Goal: Task Accomplishment & Management: Use online tool/utility

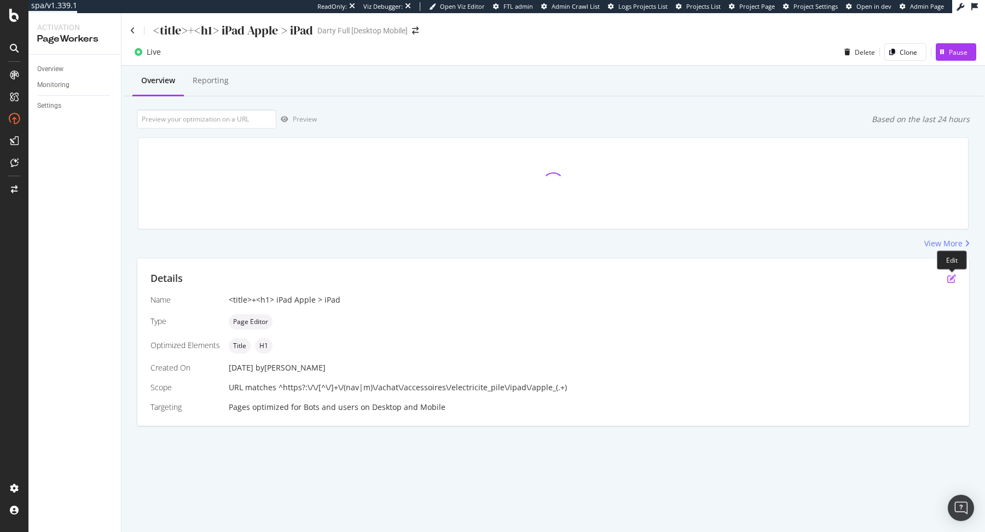
click at [951, 281] on icon "pen-to-square" at bounding box center [951, 278] width 9 height 9
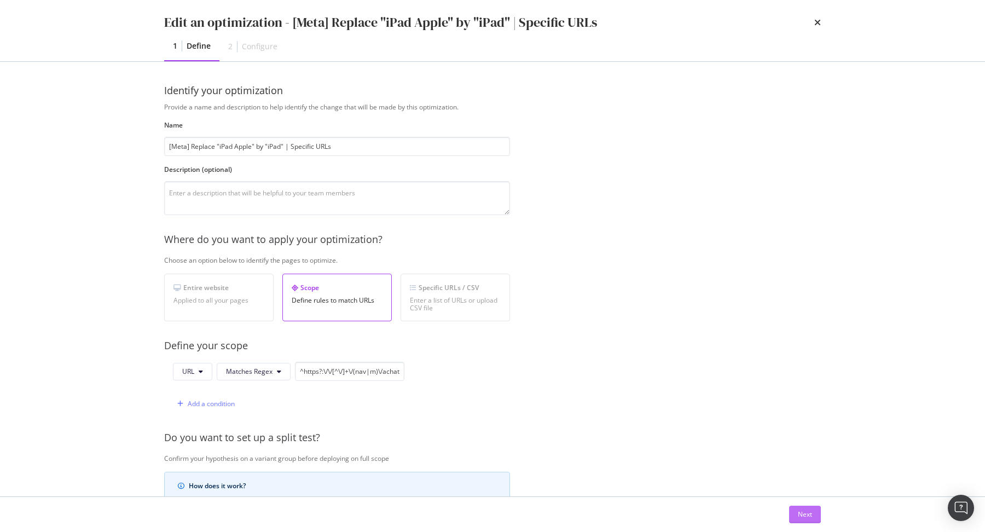
type input "[Meta] Replace "iPad Apple" by "iPad" | Specific URLs"
click at [815, 511] on button "Next" at bounding box center [805, 514] width 32 height 18
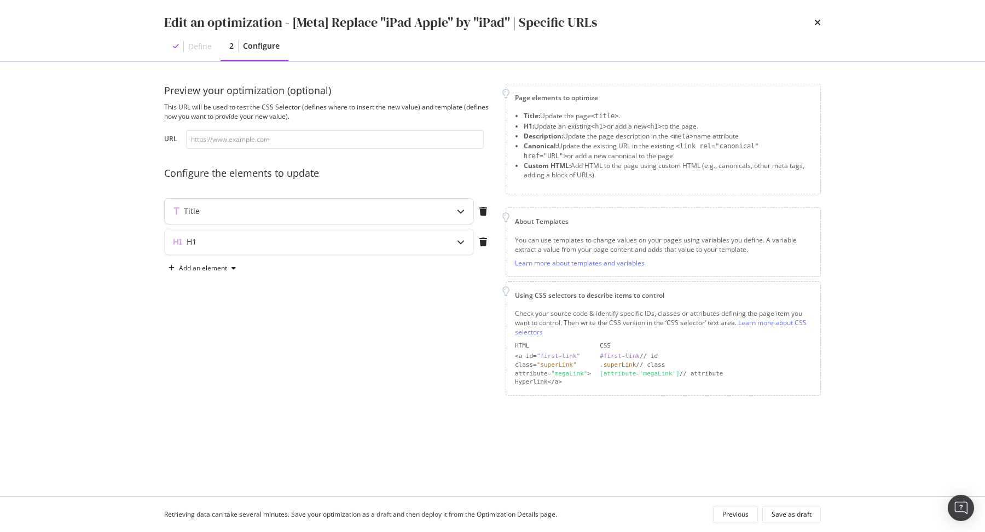
click at [363, 213] on div "Title" at bounding box center [297, 211] width 265 height 11
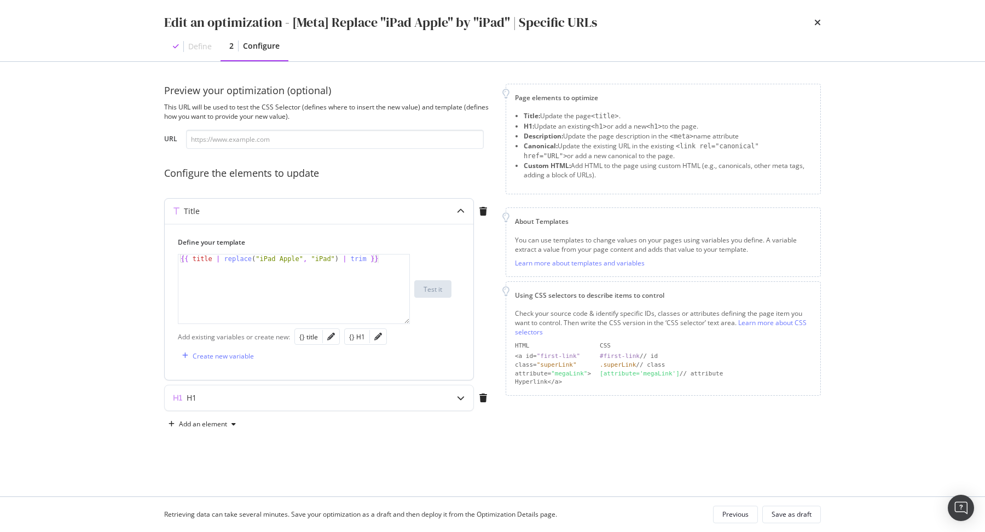
click at [331, 340] on div "modal" at bounding box center [331, 336] width 16 height 15
click at [330, 335] on icon "pencil" at bounding box center [331, 337] width 8 height 8
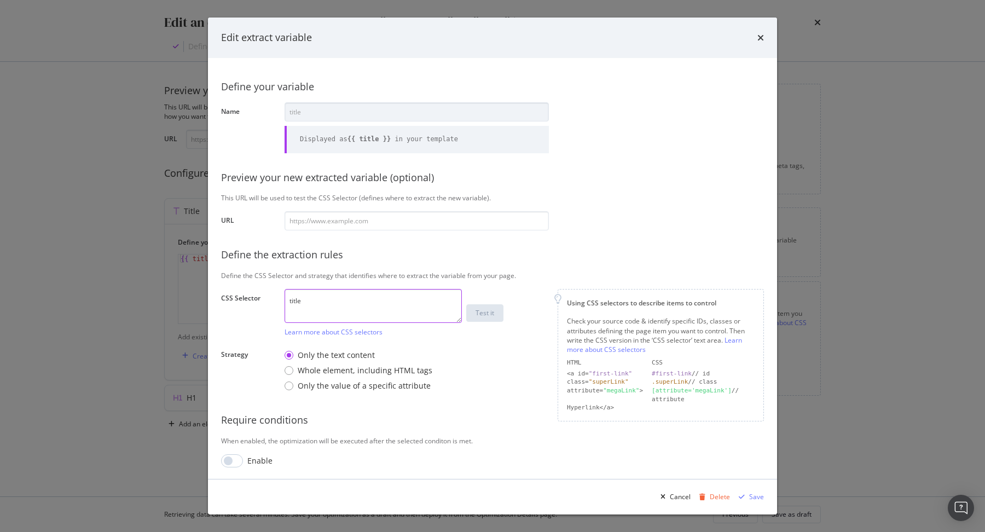
click at [340, 307] on textarea "title" at bounding box center [372, 306] width 177 height 34
type textarea "head > title"
click at [762, 39] on icon "times" at bounding box center [760, 37] width 7 height 9
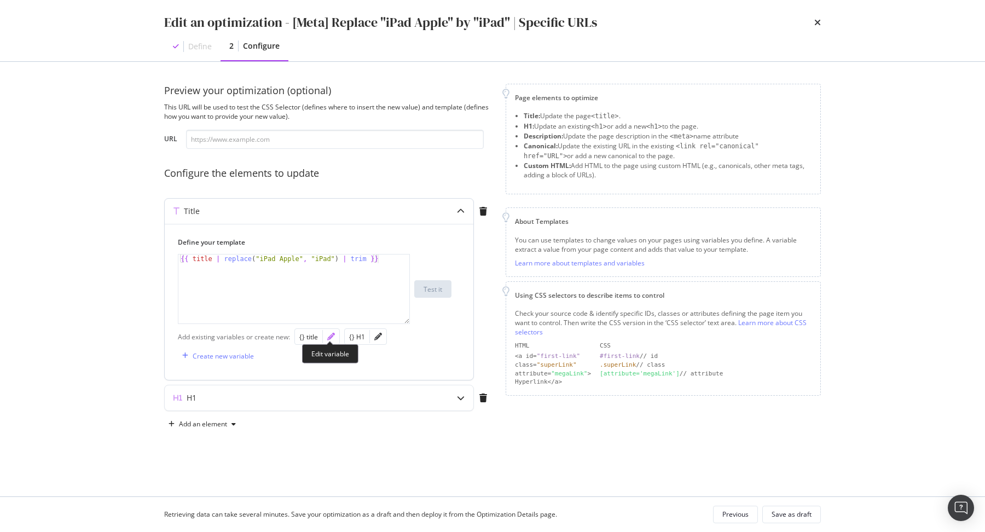
click at [329, 336] on icon "pencil" at bounding box center [331, 337] width 8 height 8
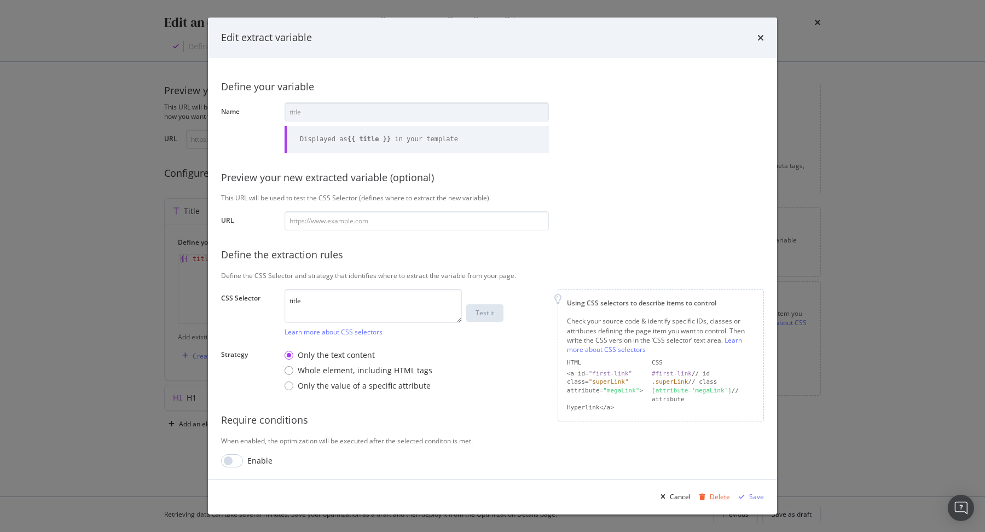
click at [713, 497] on div "Delete" at bounding box center [719, 496] width 20 height 9
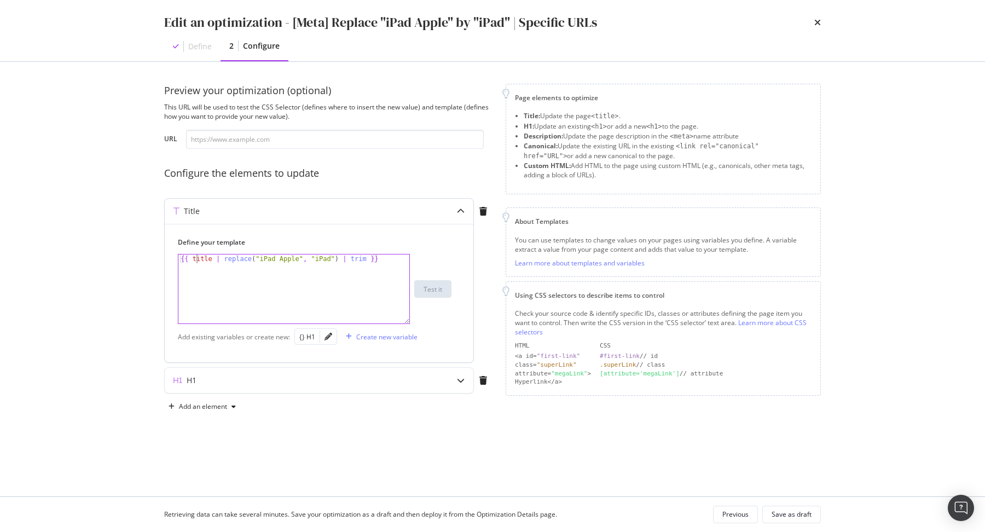
click at [195, 260] on div "{{ title | replace ( "iPad Apple" , "iPad" ) | trim }}" at bounding box center [294, 297] width 232 height 87
type textarea "{{ $currentTitle | replace("iPad Apple", "iPad") | trim }}"
click at [312, 381] on div "H1" at bounding box center [297, 380] width 265 height 11
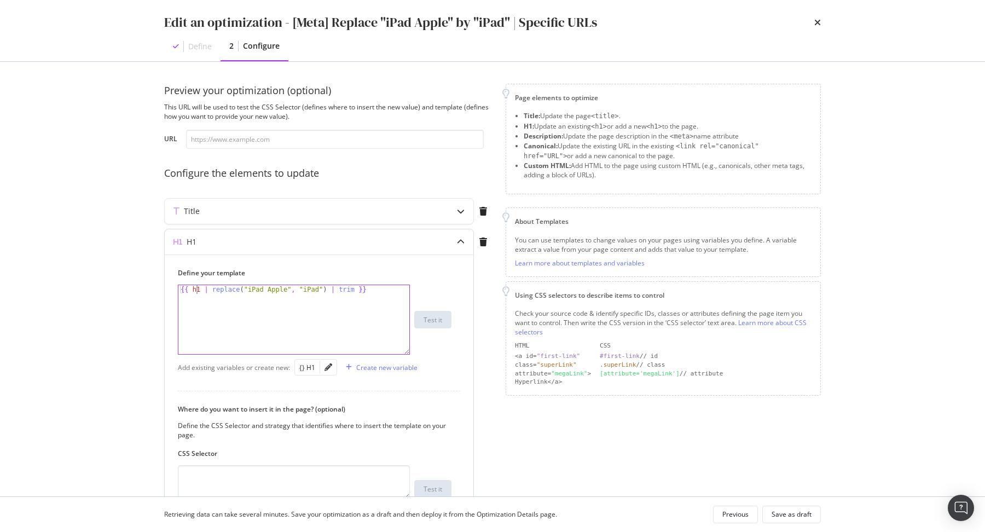
click at [195, 292] on div "{{ h1 | replace ( "iPad Apple" , "iPad" ) | trim }}" at bounding box center [294, 328] width 232 height 87
type textarea "{{ $currentH1 | replace("iPad Apple", "iPad") | trim }}"
click at [329, 366] on icon "pencil" at bounding box center [328, 367] width 8 height 8
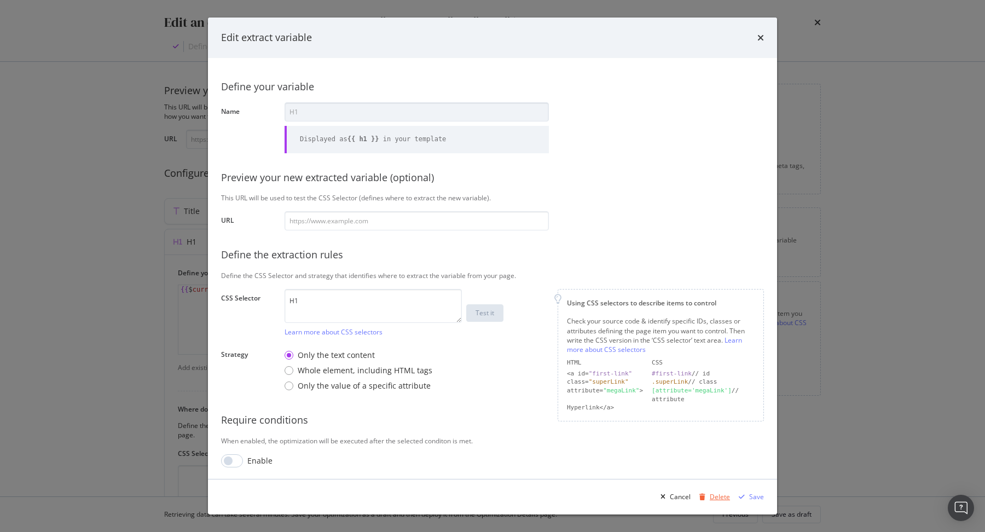
click at [717, 497] on div "Delete" at bounding box center [719, 496] width 20 height 9
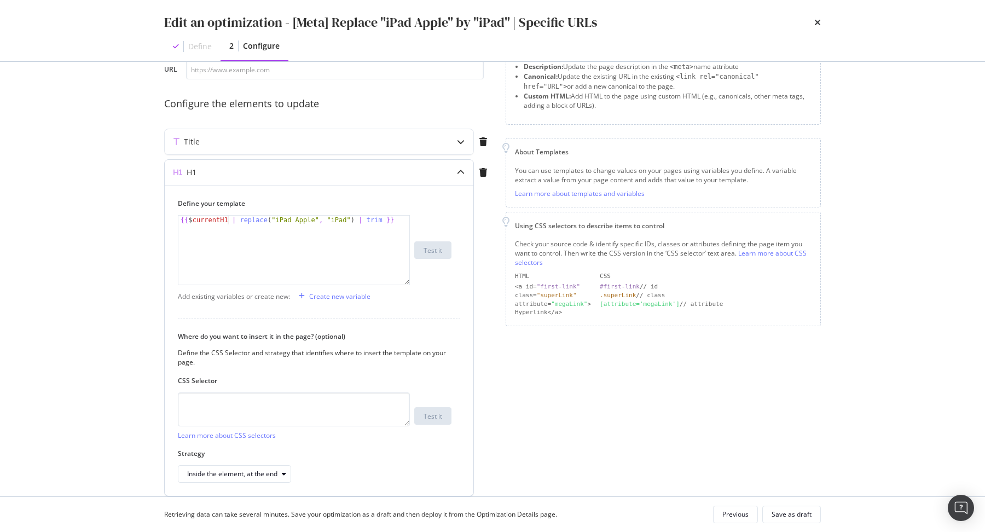
scroll to position [111, 0]
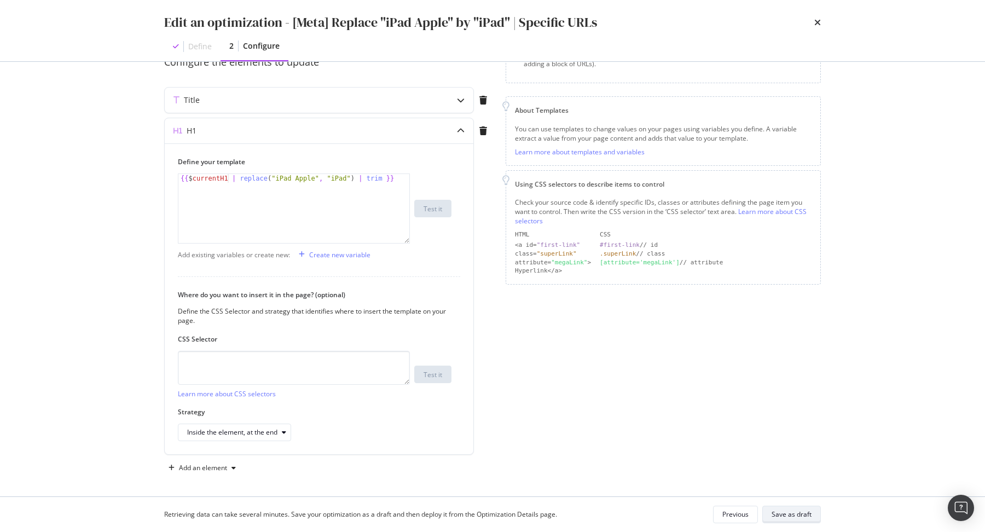
click at [795, 512] on div "Save as draft" at bounding box center [791, 513] width 40 height 9
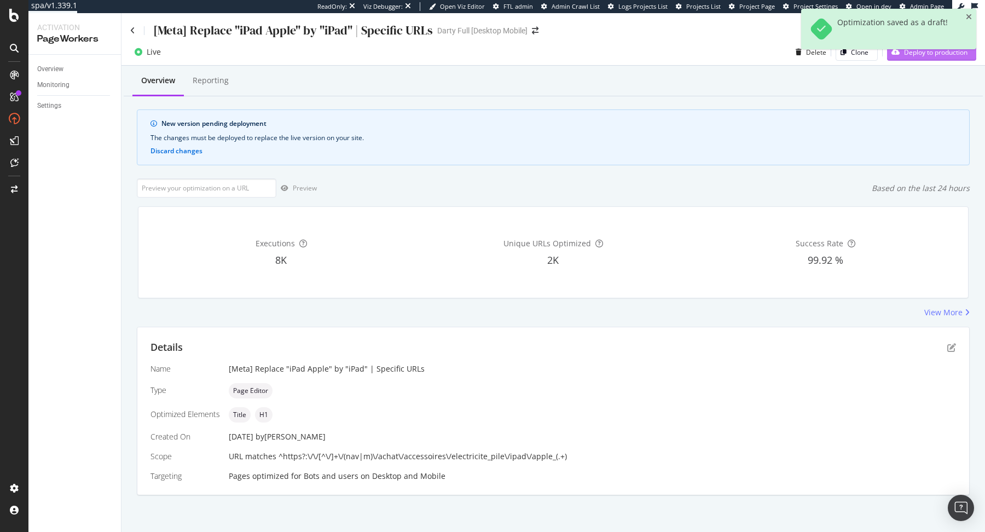
click at [923, 60] on div "Deploy to production" at bounding box center [927, 52] width 80 height 16
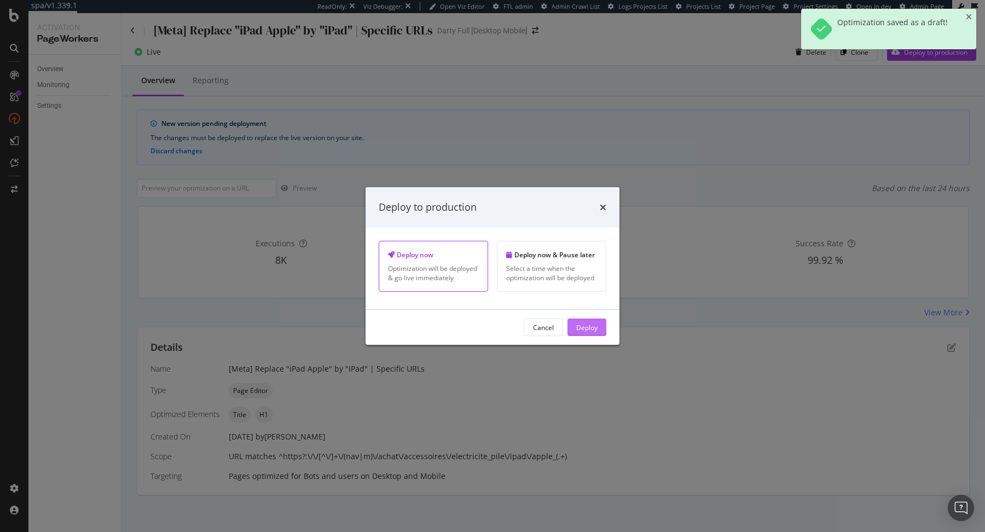
click at [581, 332] on div "Deploy" at bounding box center [586, 327] width 21 height 16
